Goal: Information Seeking & Learning: Learn about a topic

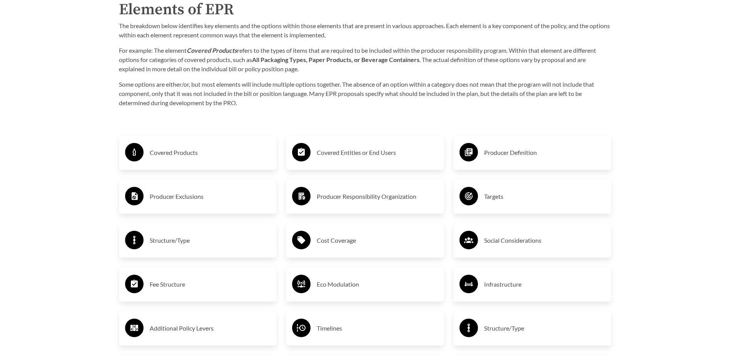
scroll to position [1270, 0]
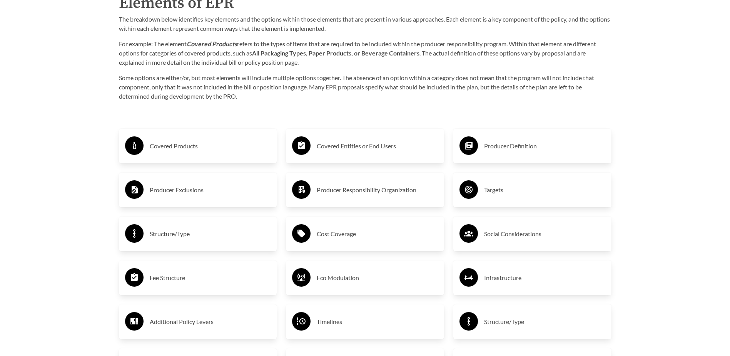
click at [194, 192] on h3 "Producer Exclusions" at bounding box center [210, 190] width 121 height 12
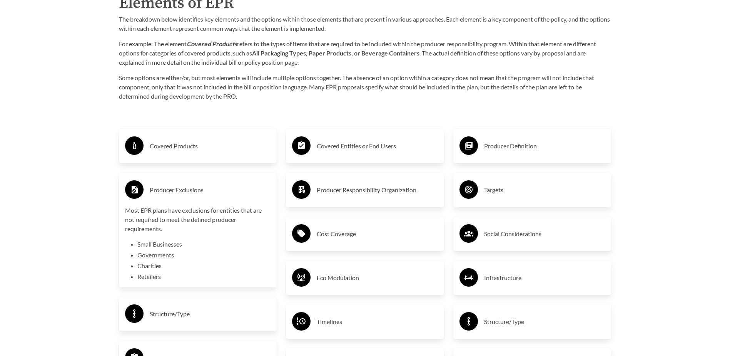
click at [192, 149] on h3 "Covered Products" at bounding box center [210, 146] width 121 height 12
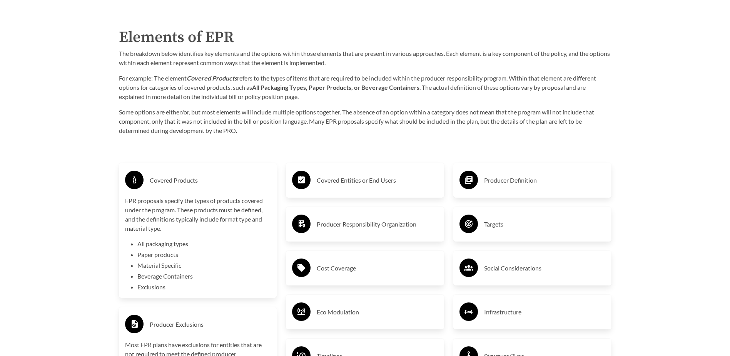
scroll to position [1232, 0]
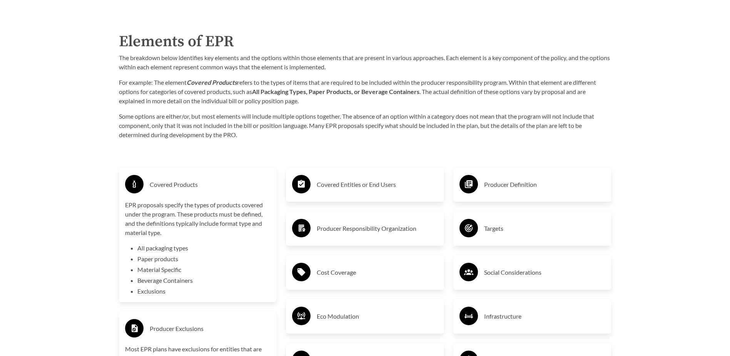
click at [360, 189] on h3 "Covered Entities or End Users" at bounding box center [377, 184] width 121 height 12
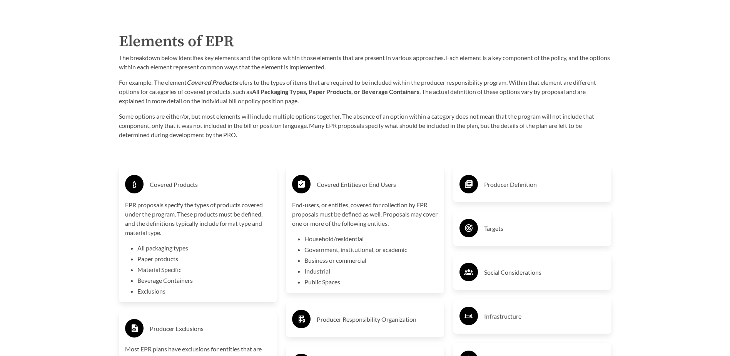
click at [485, 188] on h3 "Producer Definition" at bounding box center [544, 184] width 121 height 12
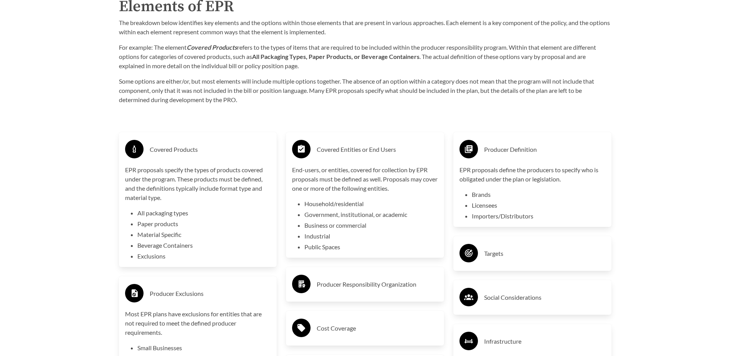
scroll to position [1309, 0]
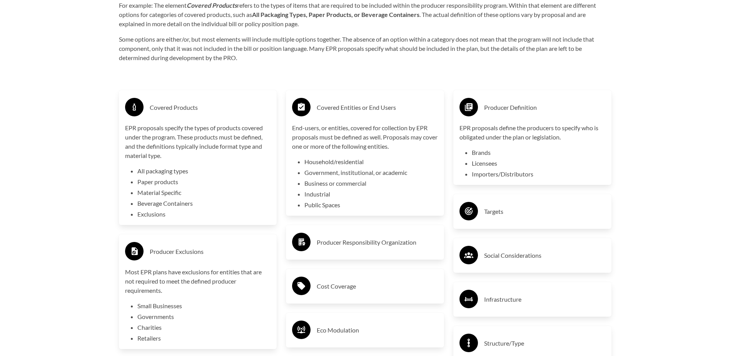
click at [390, 245] on h3 "Producer Responsibility Organization" at bounding box center [377, 242] width 121 height 12
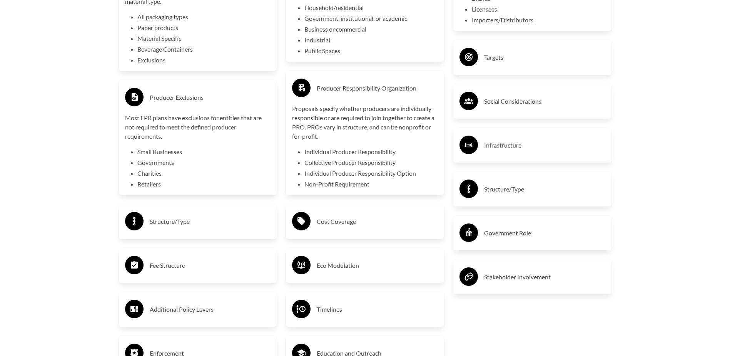
scroll to position [1501, 0]
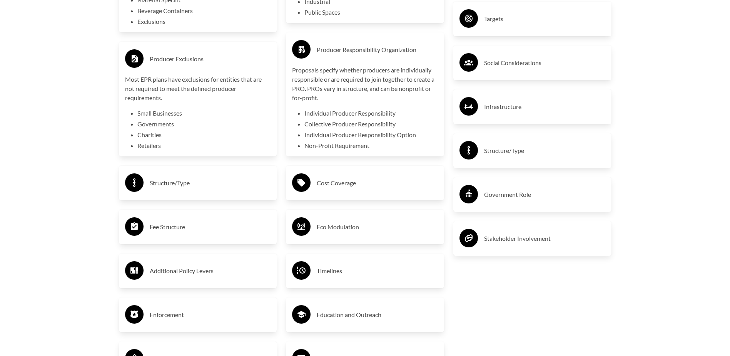
click at [519, 67] on h3 "Social Considerations" at bounding box center [544, 63] width 121 height 12
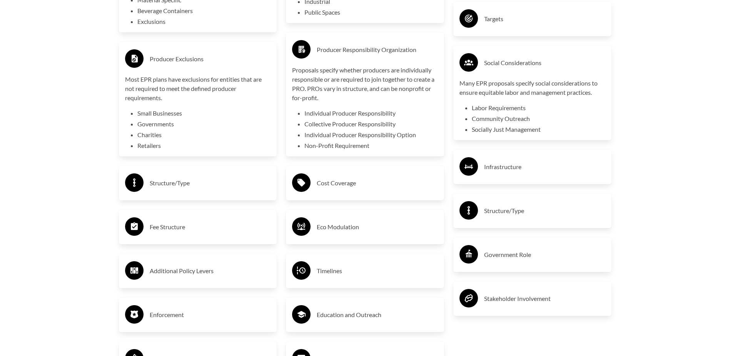
click at [509, 172] on h3 "Infrastructure" at bounding box center [544, 167] width 121 height 12
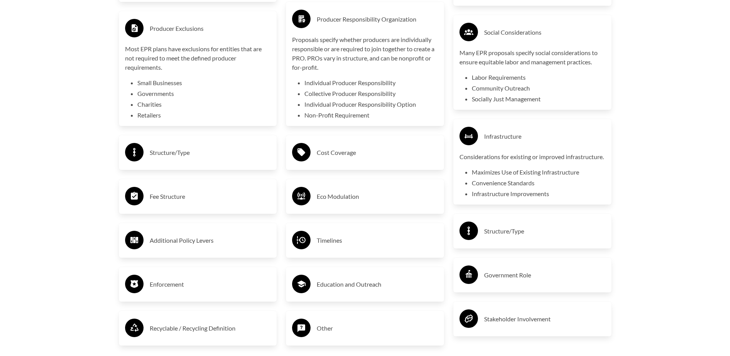
scroll to position [1617, 0]
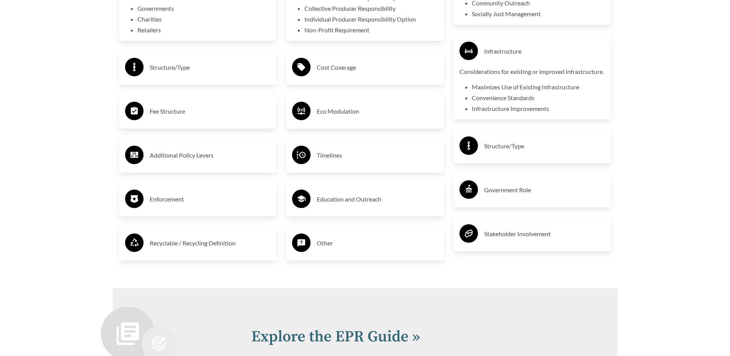
click at [516, 152] on h3 "Structure/Type" at bounding box center [544, 146] width 121 height 12
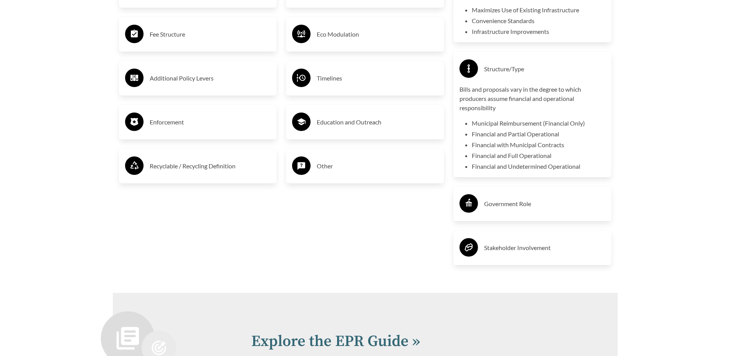
click at [527, 210] on h3 "Government Role" at bounding box center [544, 203] width 121 height 12
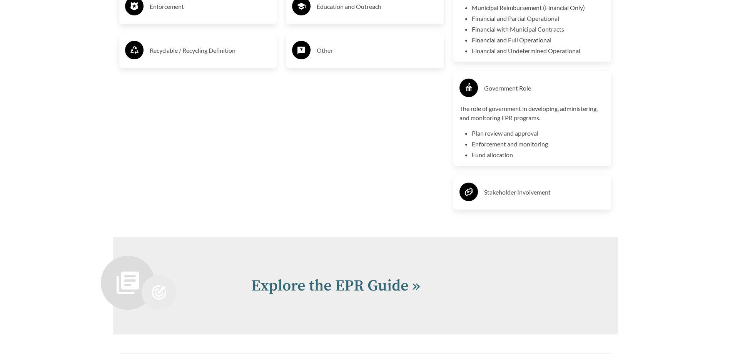
click at [533, 198] on h3 "Stakeholder Involvement" at bounding box center [544, 192] width 121 height 12
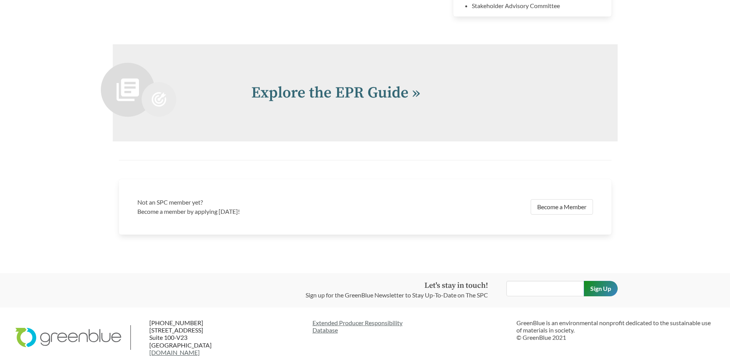
scroll to position [2074, 0]
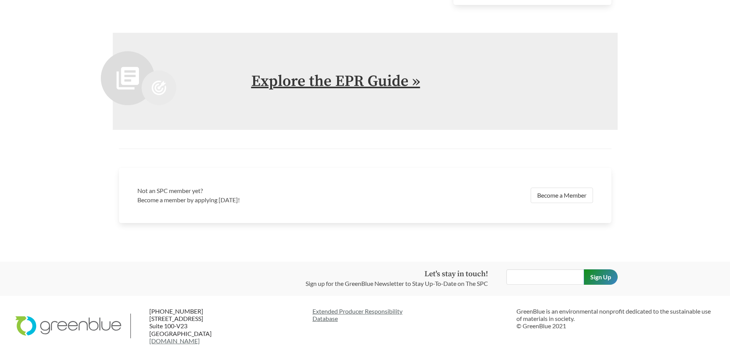
click at [387, 81] on link "Explore the EPR Guide »" at bounding box center [335, 81] width 169 height 19
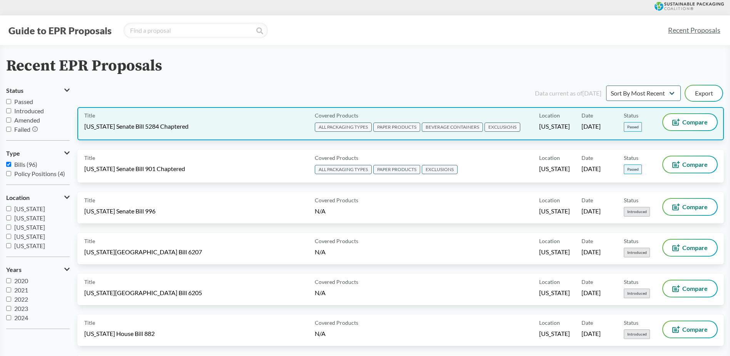
click at [236, 126] on div "Title [US_STATE] Senate Bill 5284 Chaptered" at bounding box center [198, 123] width 228 height 19
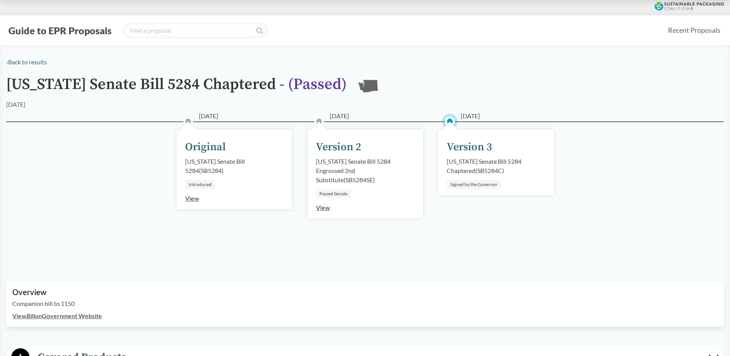
click at [326, 208] on link "View" at bounding box center [323, 207] width 14 height 7
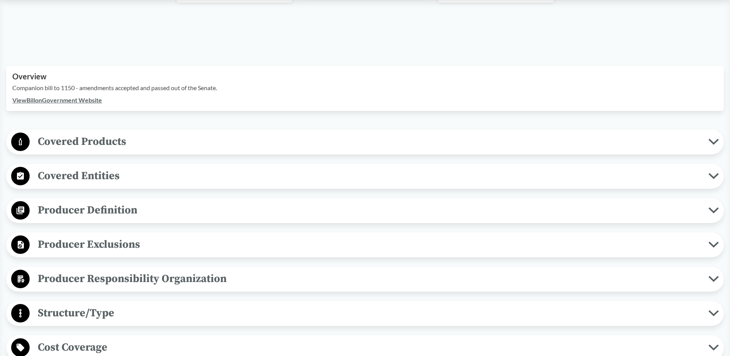
scroll to position [231, 0]
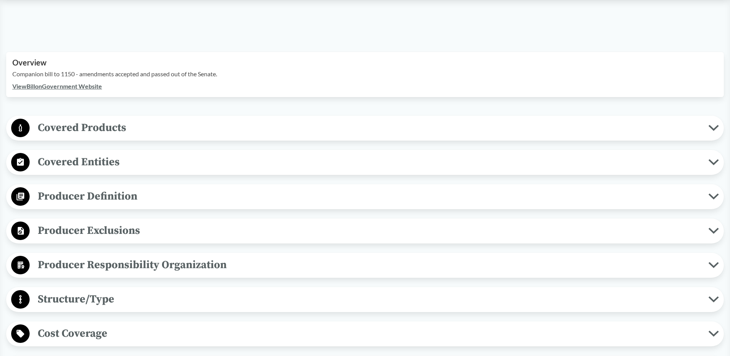
click at [236, 297] on span "Structure/Type" at bounding box center [369, 298] width 679 height 17
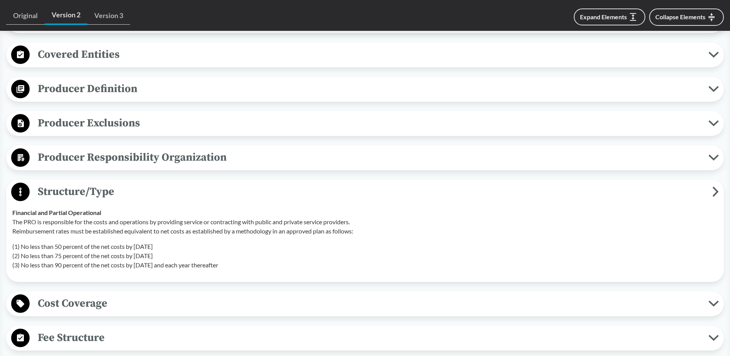
scroll to position [346, 0]
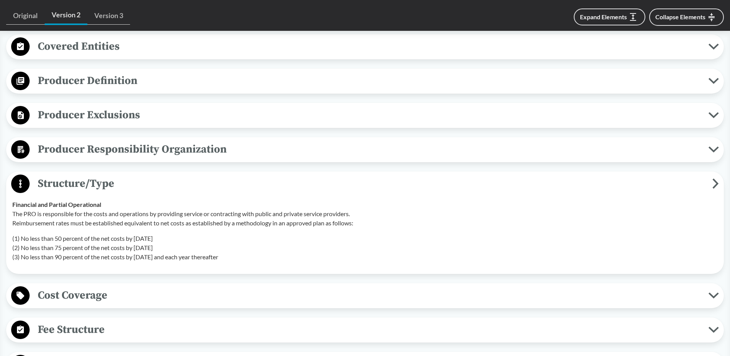
click at [167, 291] on span "Cost Coverage" at bounding box center [369, 294] width 679 height 17
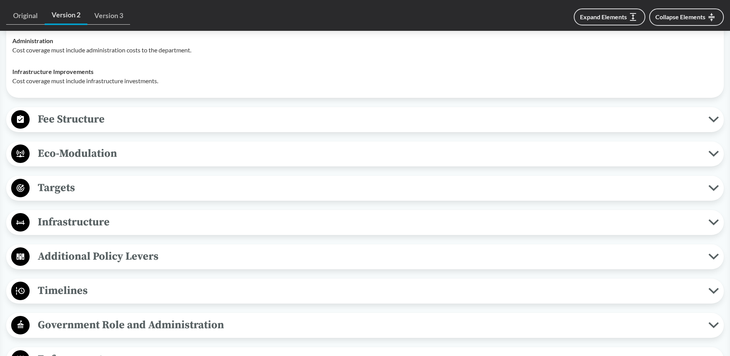
scroll to position [693, 0]
click at [198, 259] on span "Additional Policy Levers" at bounding box center [369, 255] width 679 height 17
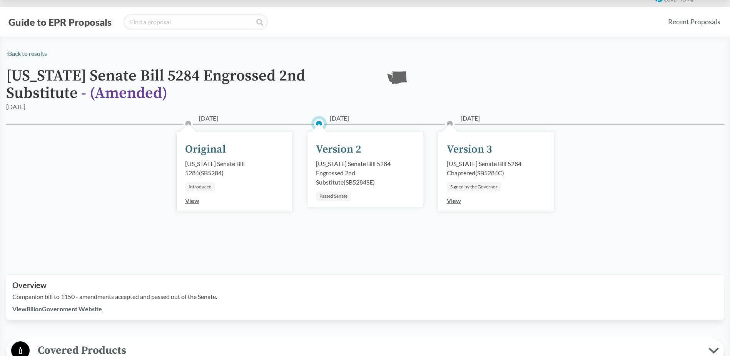
scroll to position [0, 0]
